Goal: Check status: Check status

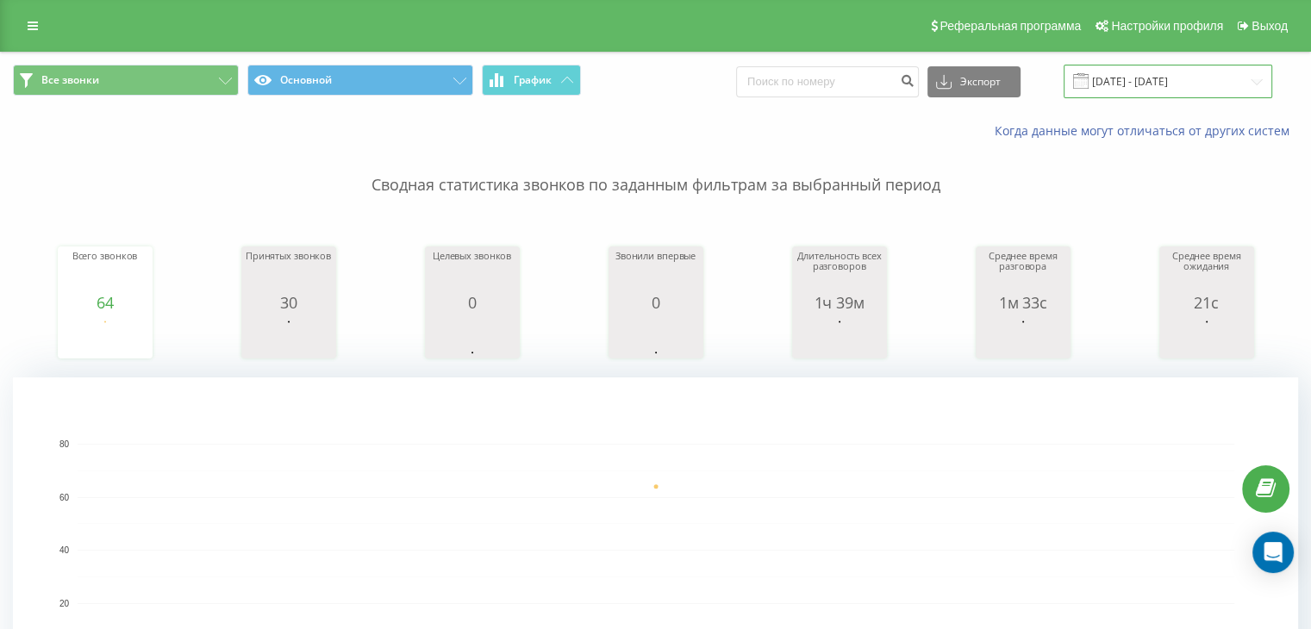
click at [1180, 86] on input "[DATE] - [DATE]" at bounding box center [1167, 82] width 209 height 34
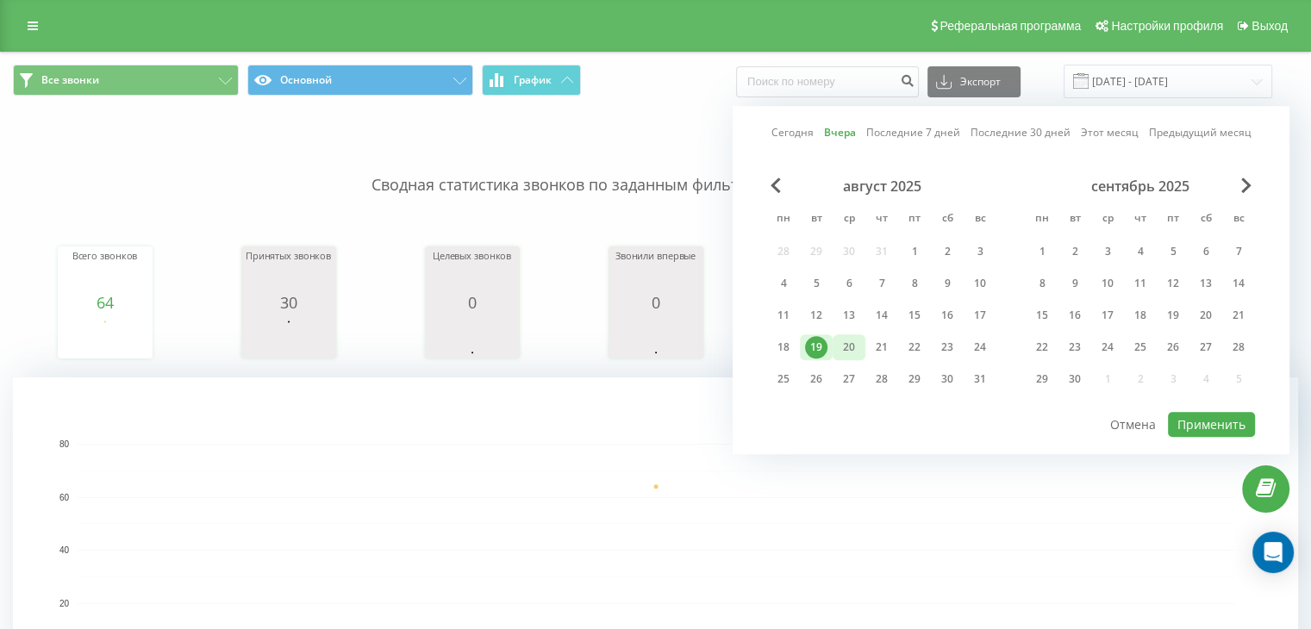
click at [852, 342] on div "20" at bounding box center [849, 347] width 22 height 22
click at [1200, 415] on button "Применить" at bounding box center [1211, 424] width 87 height 25
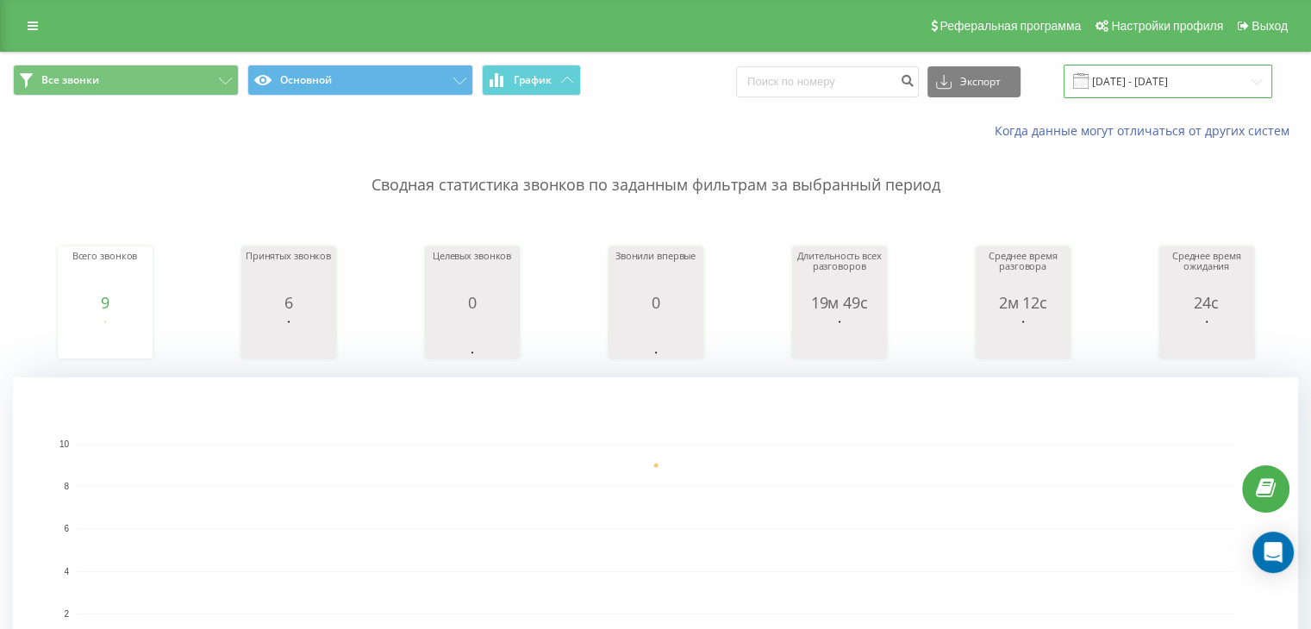
click at [1228, 86] on input "[DATE] - [DATE]" at bounding box center [1167, 82] width 209 height 34
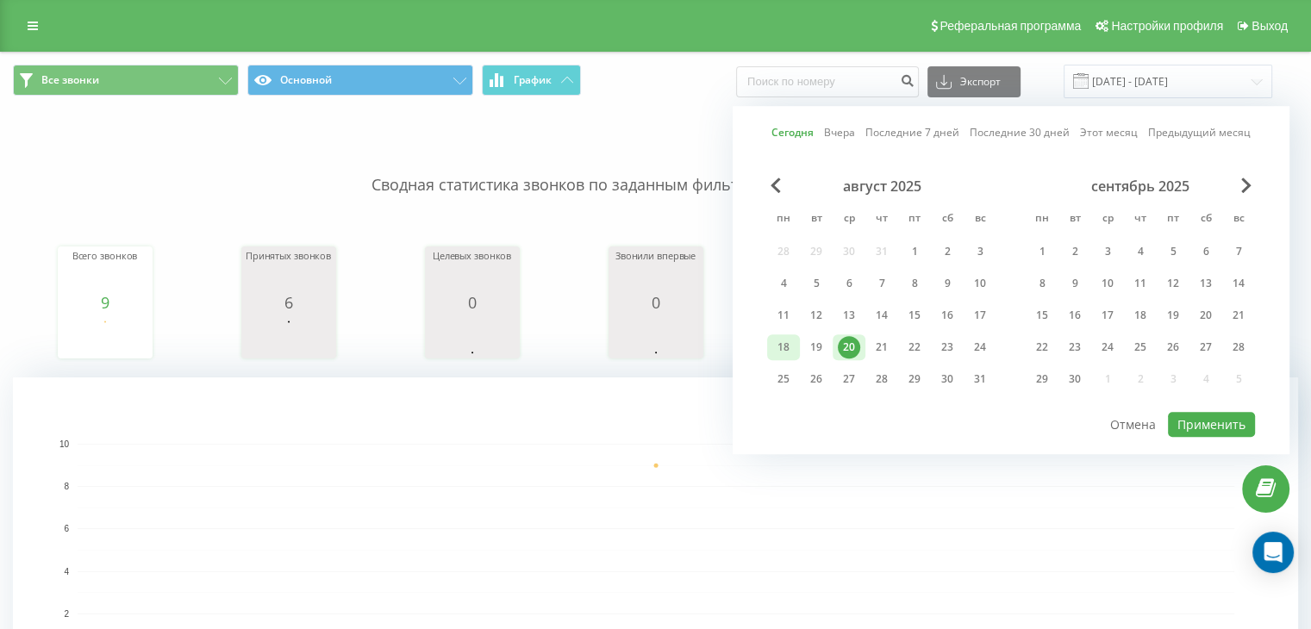
click at [772, 336] on div "18" at bounding box center [783, 347] width 22 height 22
click at [851, 344] on div "20" at bounding box center [849, 347] width 22 height 22
click at [1195, 421] on button "Применить" at bounding box center [1211, 424] width 87 height 25
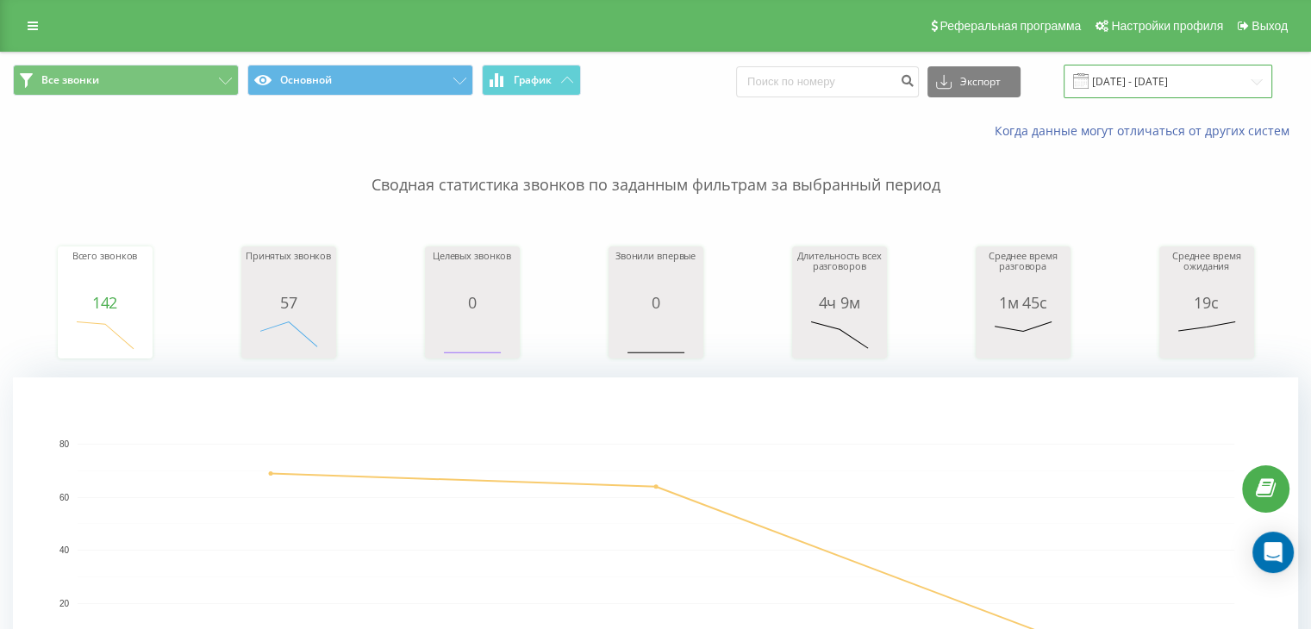
click at [1230, 86] on input "[DATE] - [DATE]" at bounding box center [1167, 82] width 209 height 34
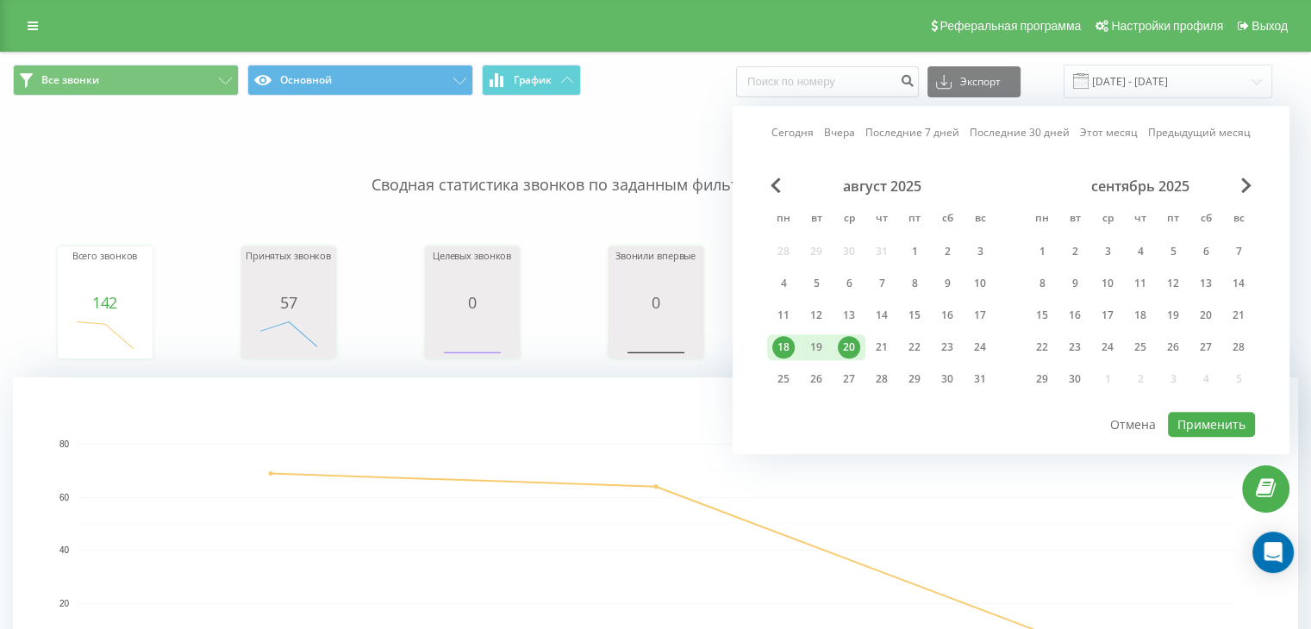
click at [849, 342] on div "20" at bounding box center [849, 347] width 22 height 22
click at [1206, 413] on button "Применить" at bounding box center [1211, 424] width 87 height 25
type input "[DATE] - [DATE]"
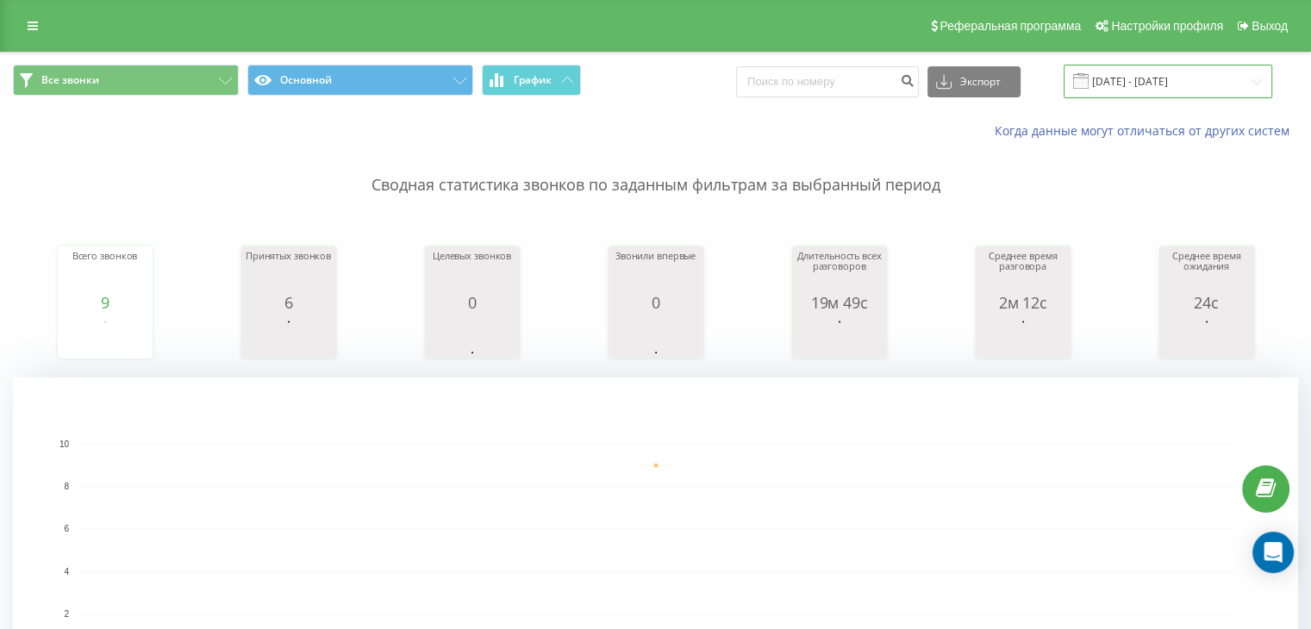
click at [1228, 89] on input "[DATE] - [DATE]" at bounding box center [1167, 82] width 209 height 34
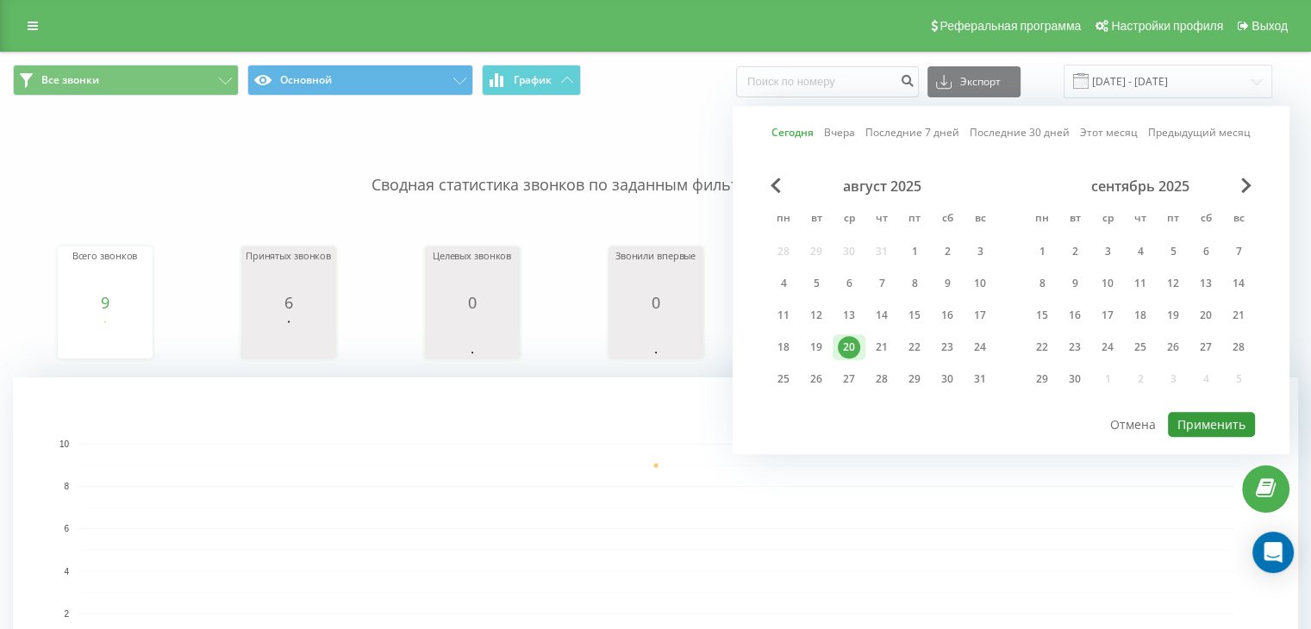
click at [1230, 412] on button "Применить" at bounding box center [1211, 424] width 87 height 25
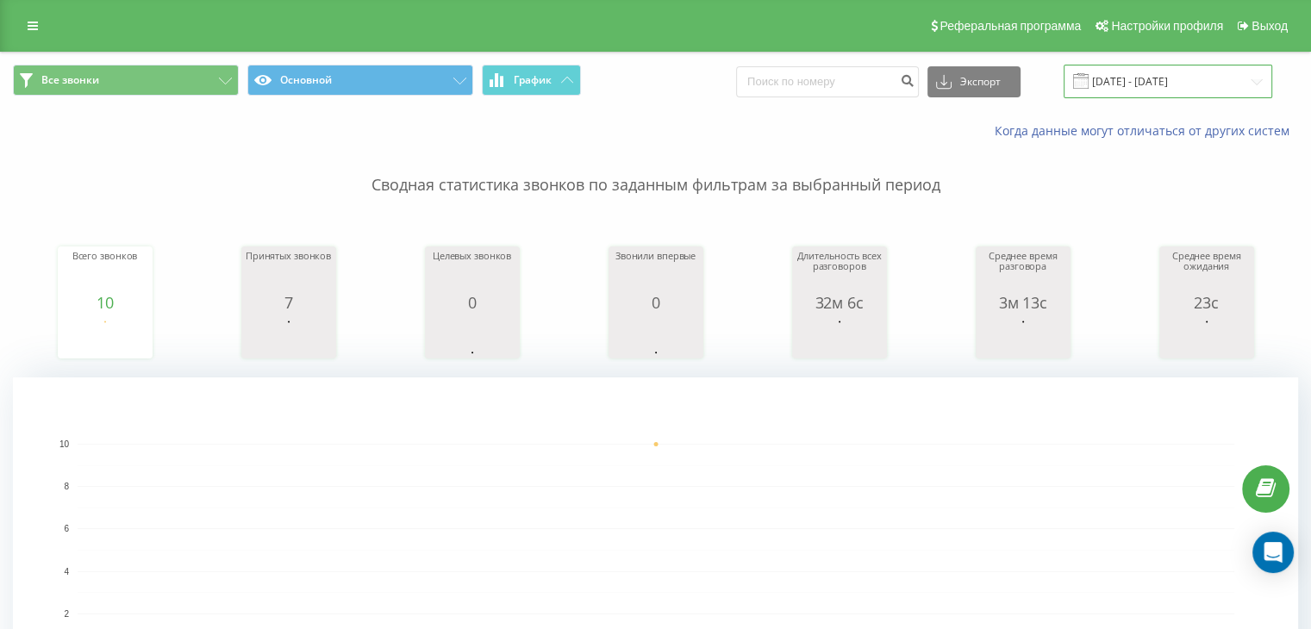
click at [1210, 90] on input "[DATE] - [DATE]" at bounding box center [1167, 82] width 209 height 34
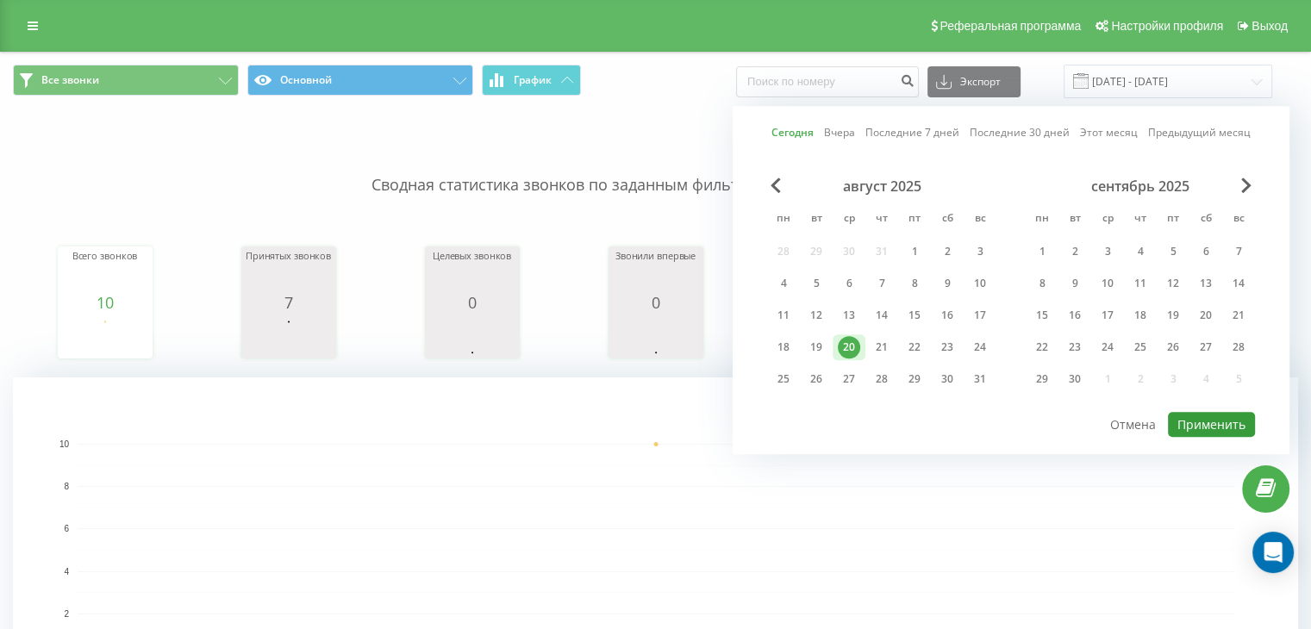
click at [1203, 420] on button "Применить" at bounding box center [1211, 424] width 87 height 25
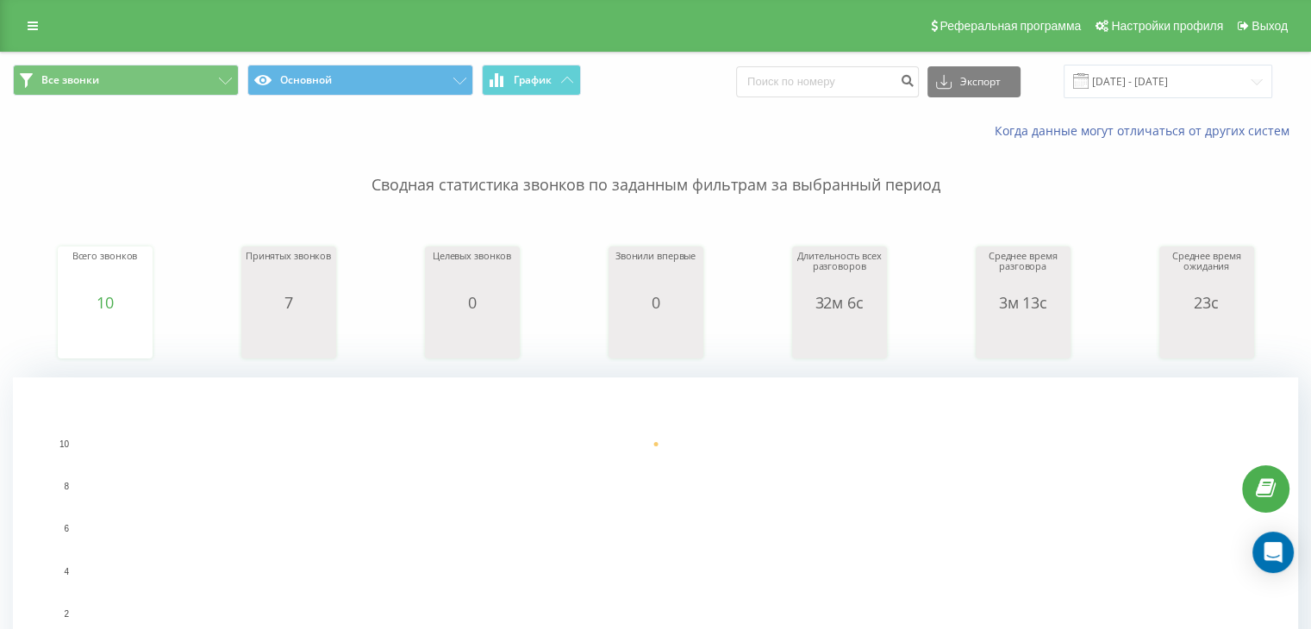
scroll to position [86, 0]
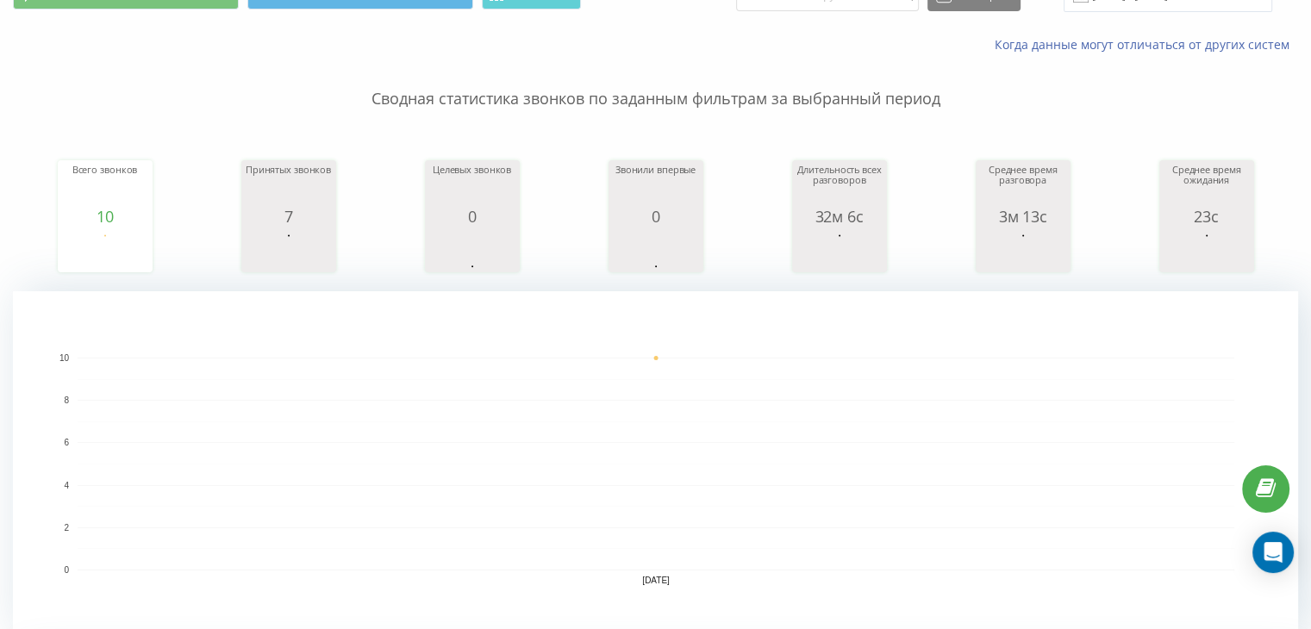
click at [35, 224] on div "Всего звонков 10 date totalCalls [DATE] [PHONE_NUMBER][DATE] Принятых звонков 7…" at bounding box center [655, 200] width 1285 height 148
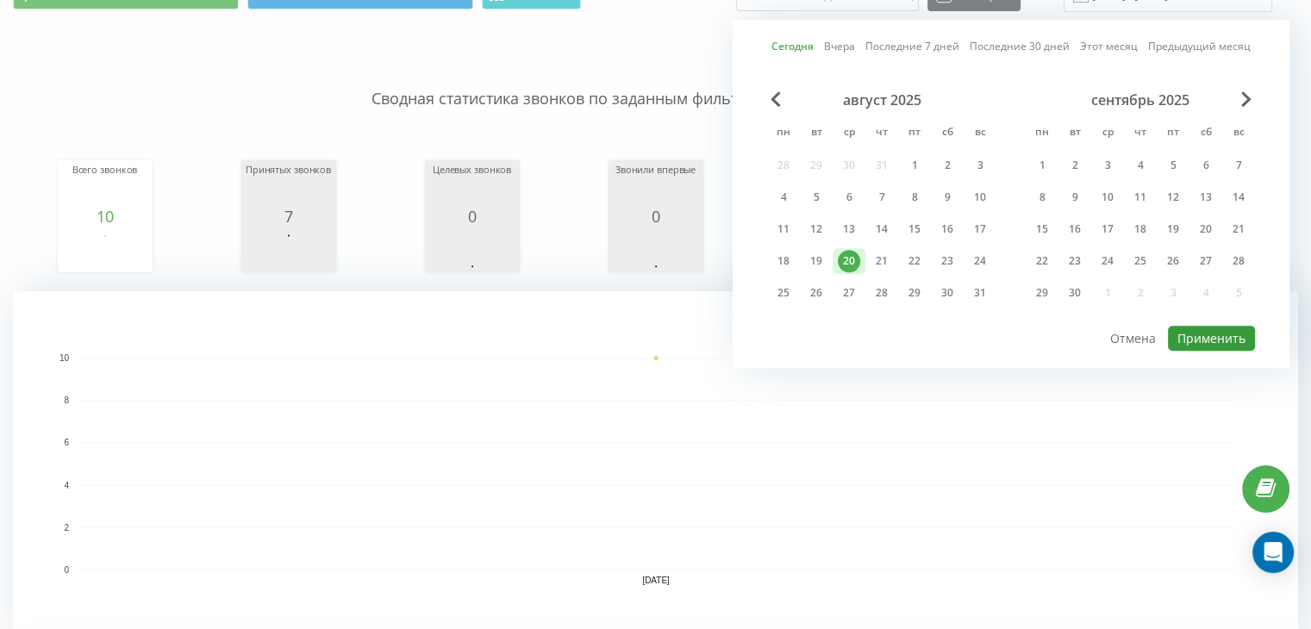
click at [1206, 344] on button "Применить" at bounding box center [1211, 338] width 87 height 25
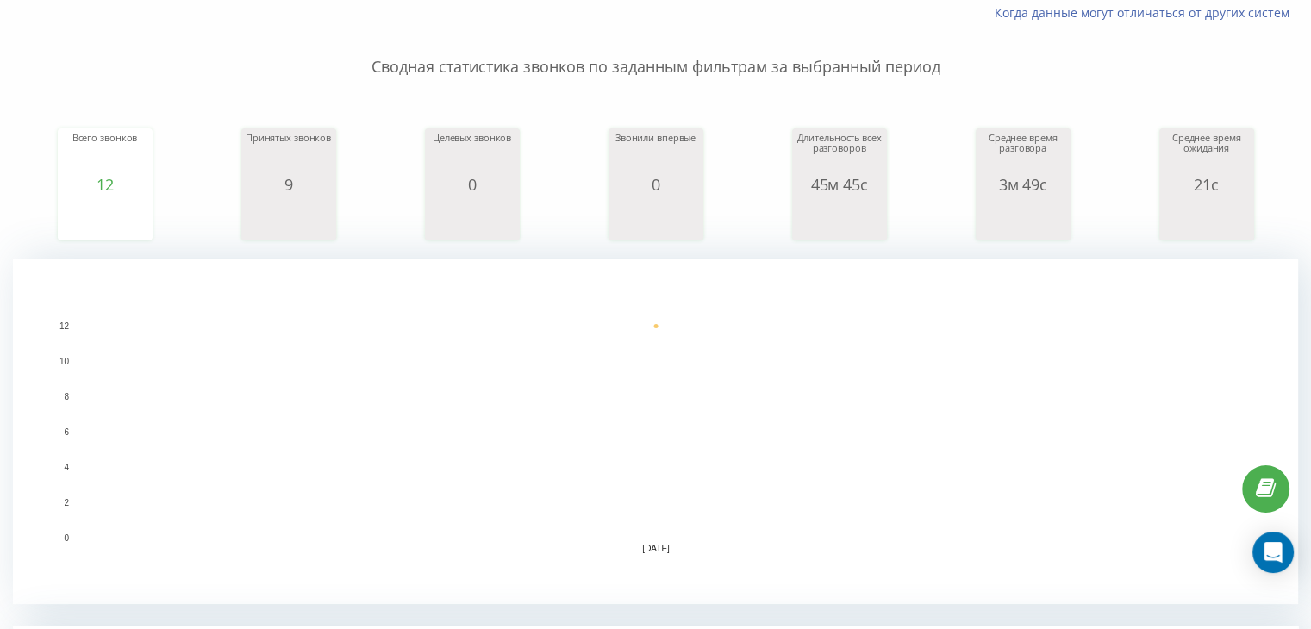
scroll to position [0, 0]
